Goal: Navigation & Orientation: Find specific page/section

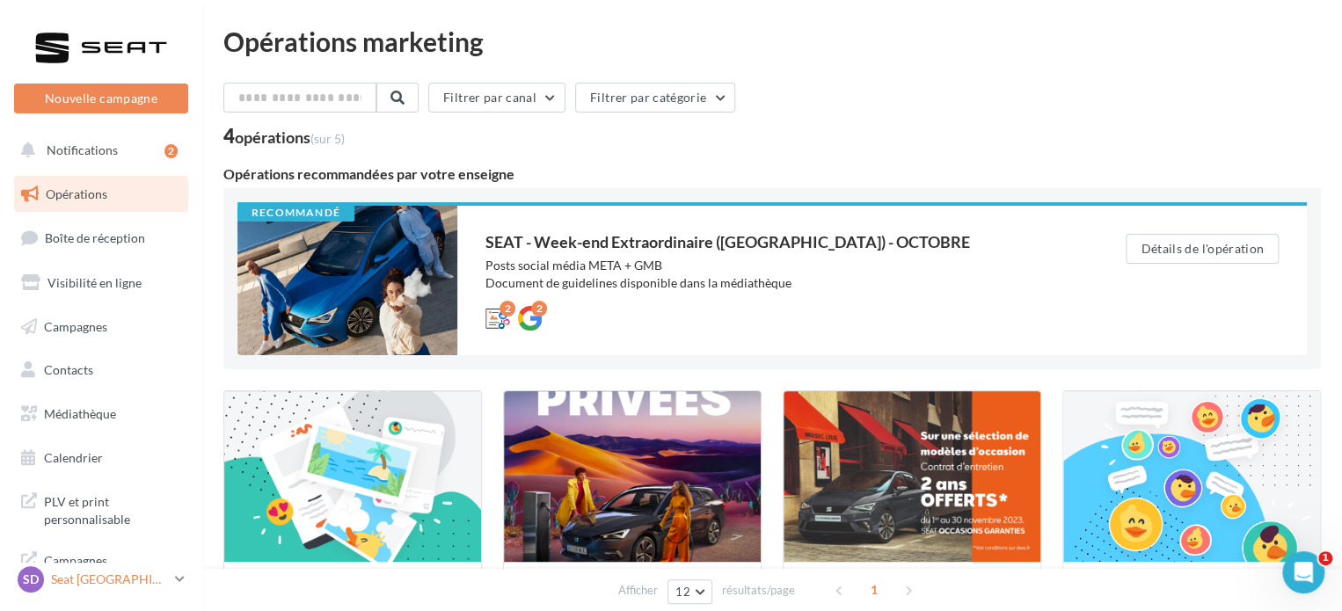
click at [169, 576] on link "SD Seat [GEOGRAPHIC_DATA] seat-[GEOGRAPHIC_DATA]" at bounding box center [101, 579] width 174 height 33
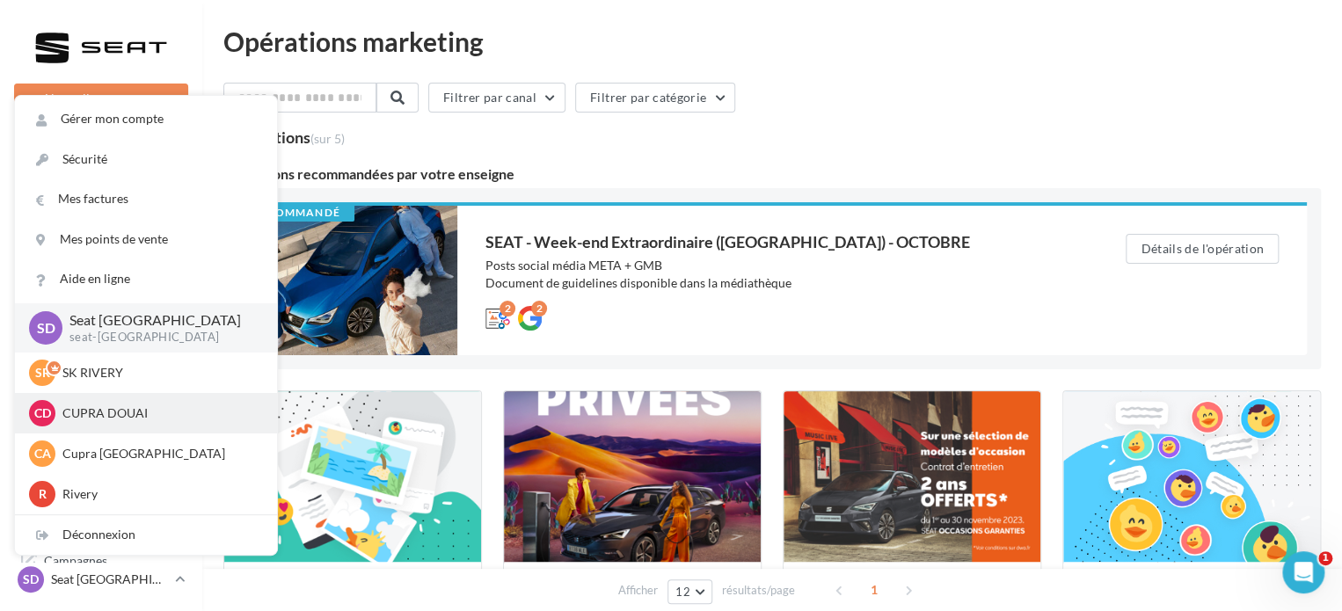
scroll to position [88, 0]
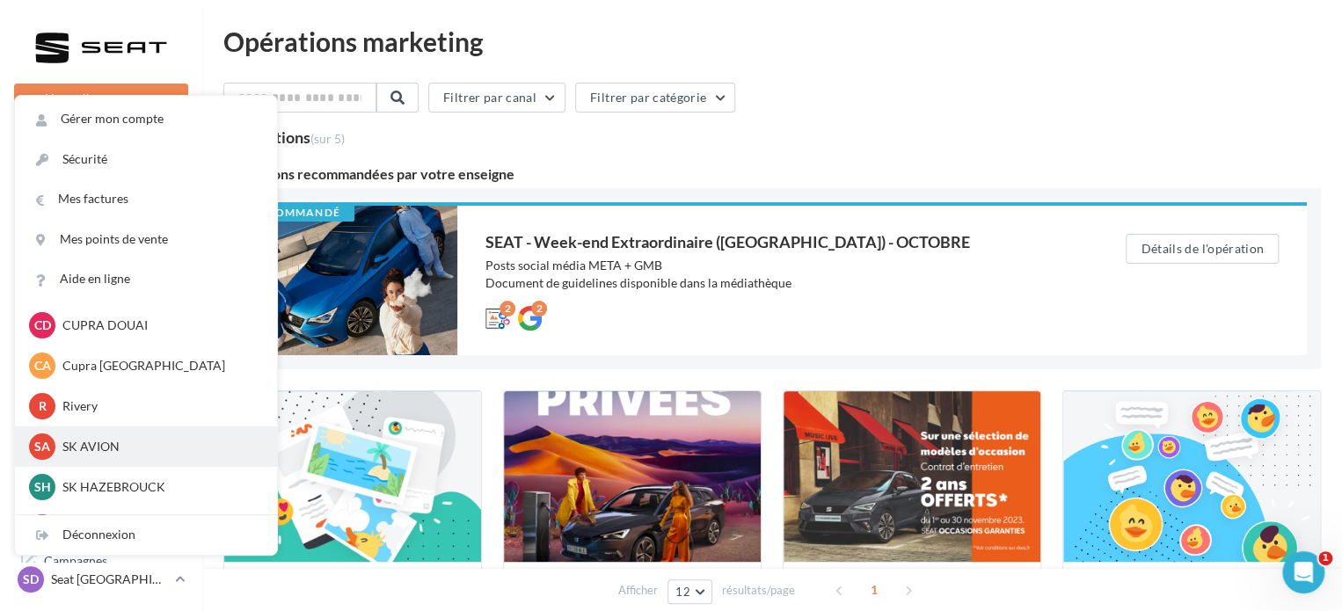
click at [63, 446] on p "SK AVION" at bounding box center [158, 447] width 193 height 18
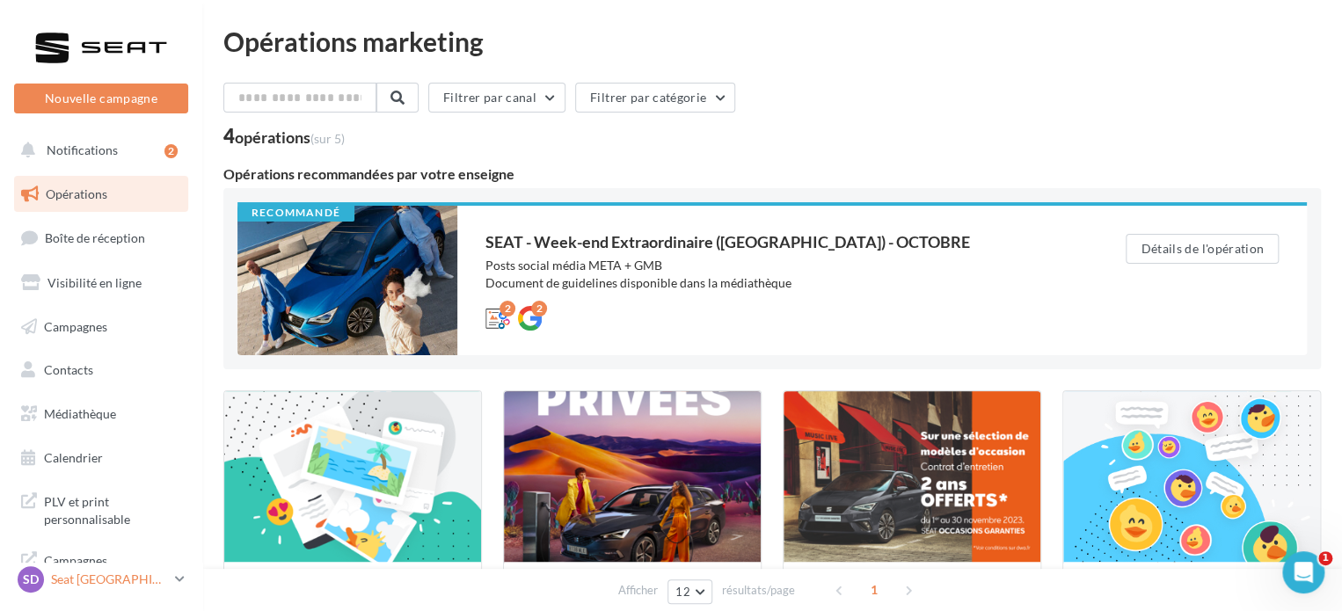
click at [97, 569] on div "SD Seat [GEOGRAPHIC_DATA] seat-[GEOGRAPHIC_DATA]" at bounding box center [93, 579] width 150 height 26
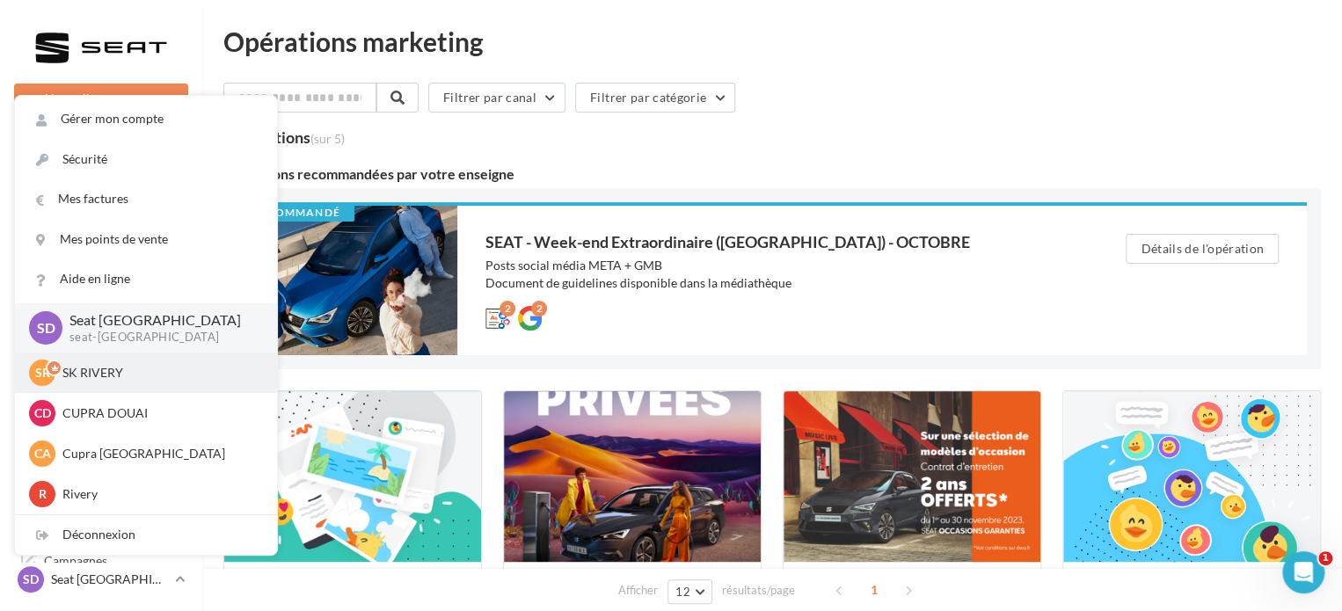
click at [39, 372] on span "SR" at bounding box center [42, 373] width 15 height 18
